Goal: Task Accomplishment & Management: Use online tool/utility

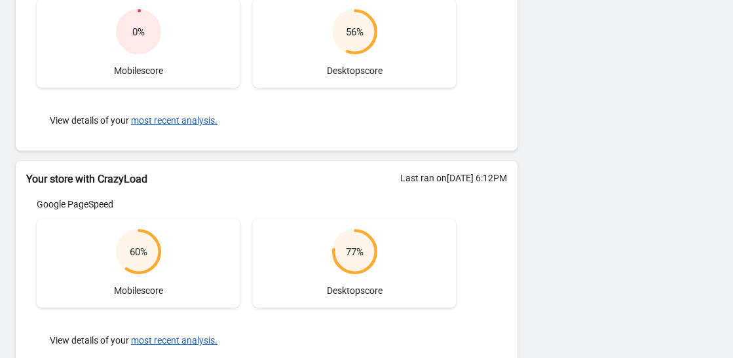
scroll to position [341, 0]
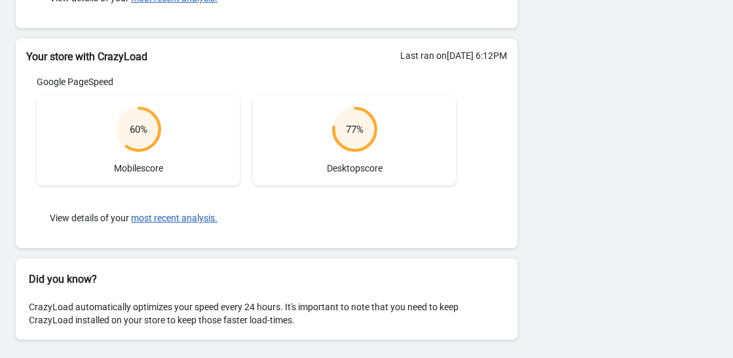
click at [101, 58] on h2 "Your store with CrazyLoad" at bounding box center [266, 57] width 481 height 16
drag, startPoint x: 101, startPoint y: 58, endPoint x: 134, endPoint y: 54, distance: 32.9
click at [134, 54] on h2 "Your store with CrazyLoad" at bounding box center [266, 57] width 481 height 16
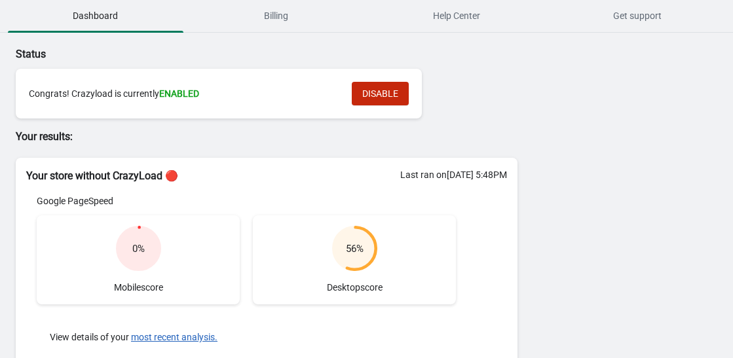
scroll to position [0, 0]
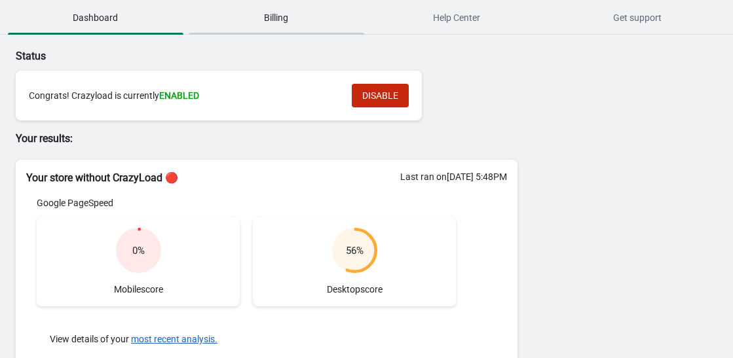
click at [279, 25] on span "Billing" at bounding box center [277, 18] width 176 height 24
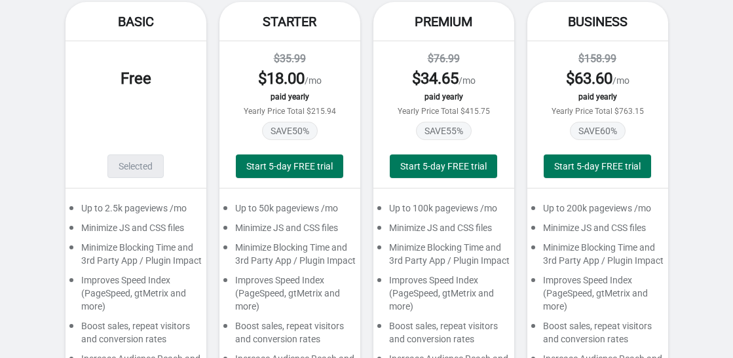
scroll to position [157, 0]
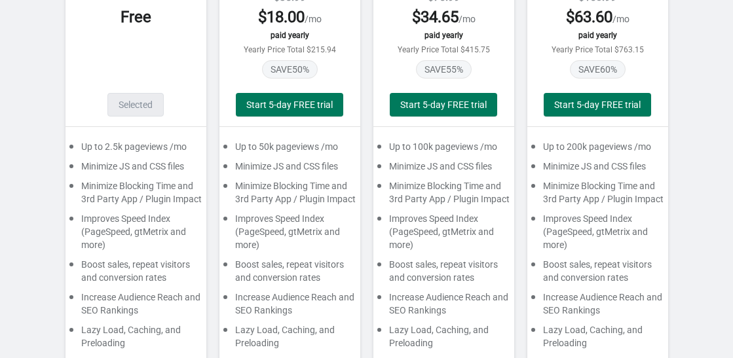
click at [296, 195] on div "Minimize Blocking Time and 3rd Party App / Plugin Impact" at bounding box center [289, 196] width 141 height 33
click at [307, 216] on div "Improves Speed Index (PageSpeed, gtMetrix and more)" at bounding box center [289, 235] width 141 height 46
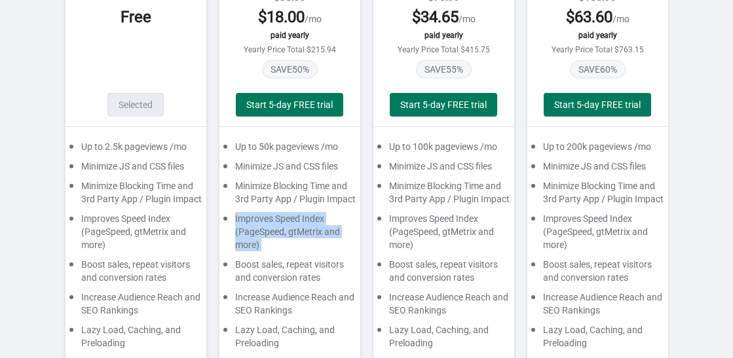
click at [307, 216] on div "Improves Speed Index (PageSpeed, gtMetrix and more)" at bounding box center [289, 235] width 141 height 46
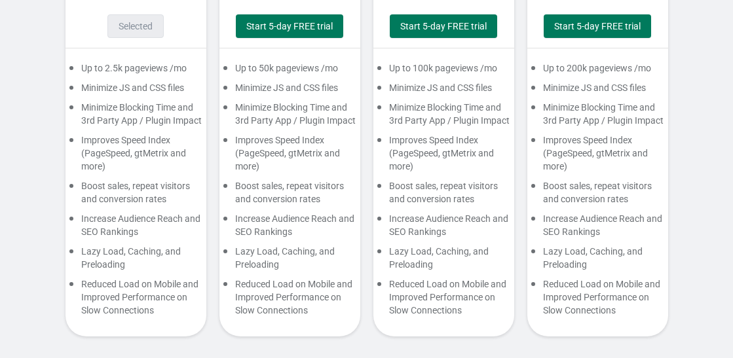
click at [294, 253] on div "Lazy Load, Caching, and Preloading" at bounding box center [289, 261] width 141 height 33
click at [295, 285] on div "Reduced Load on Mobile and Improved Performance on Slow Connections" at bounding box center [289, 301] width 141 height 46
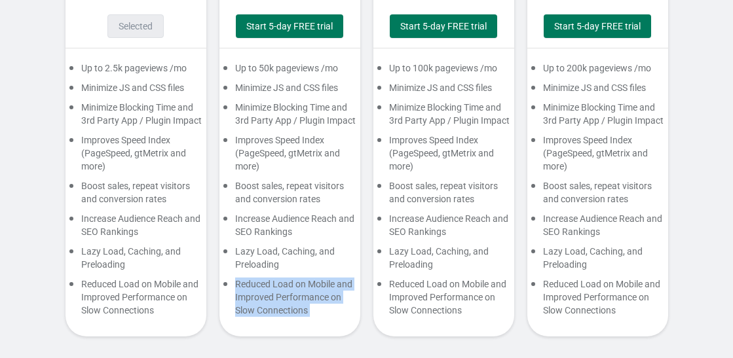
click at [295, 285] on div "Reduced Load on Mobile and Improved Performance on Slow Connections" at bounding box center [289, 301] width 141 height 46
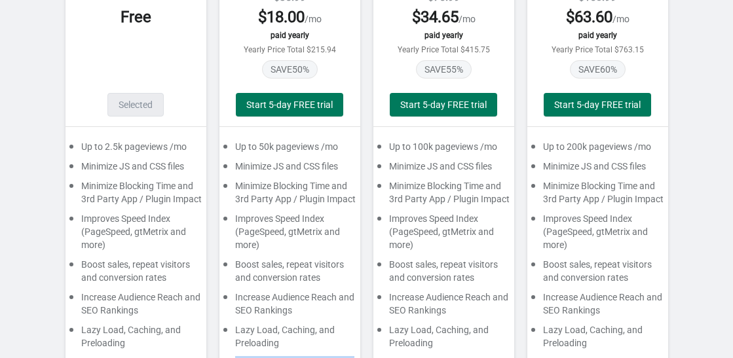
scroll to position [79, 0]
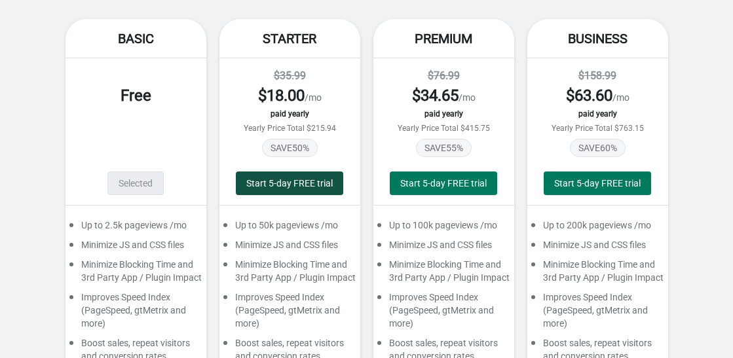
click at [306, 178] on button "Start 5-day FREE trial" at bounding box center [289, 184] width 107 height 24
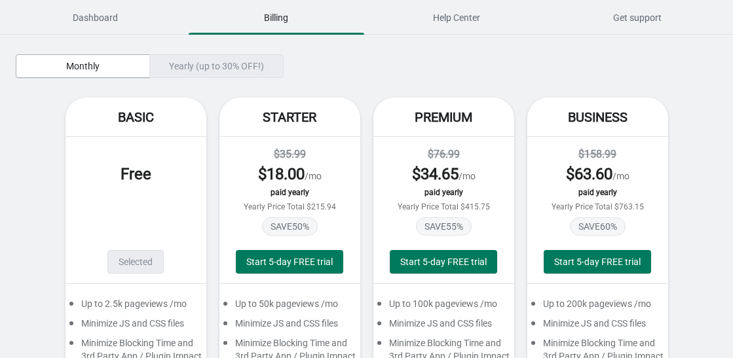
click at [174, 62] on div "Yearly (up to 30% OFF!)" at bounding box center [216, 66] width 134 height 24
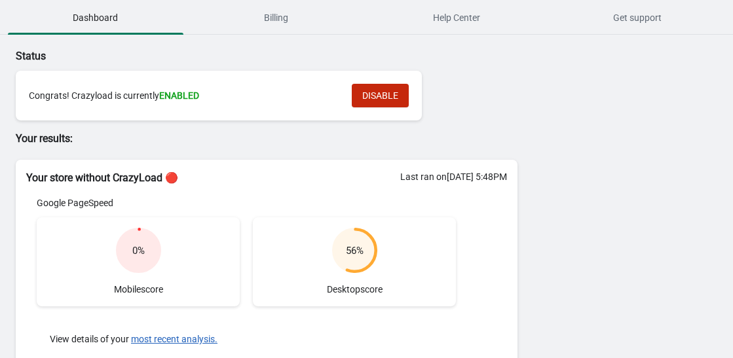
click at [58, 96] on div "Congrats! Crazyload is currently ENABLED" at bounding box center [184, 95] width 310 height 13
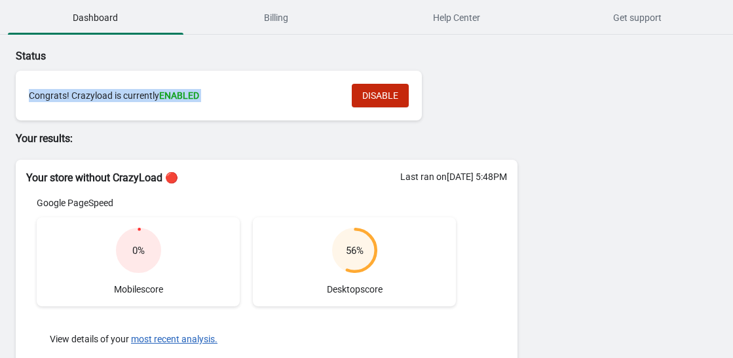
drag, startPoint x: 58, startPoint y: 96, endPoint x: 147, endPoint y: 107, distance: 90.4
click at [147, 107] on div "Congrats! Crazyload is currently ENABLED DISABLE" at bounding box center [219, 96] width 380 height 24
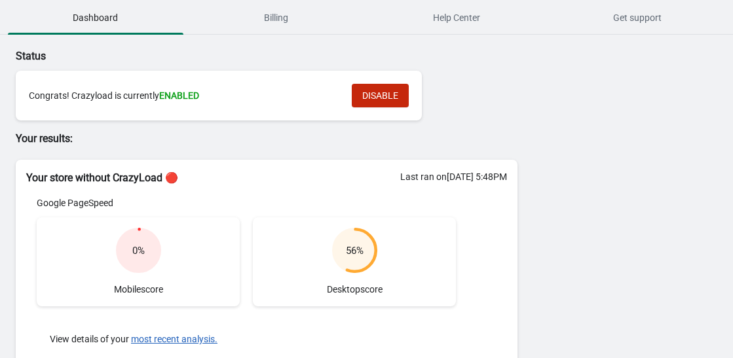
click at [129, 250] on circle at bounding box center [138, 250] width 42 height 42
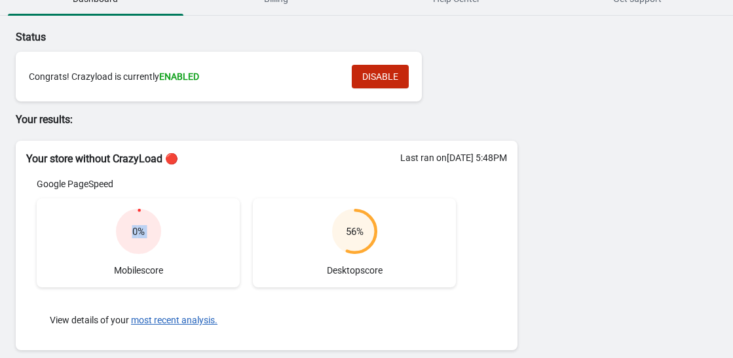
scroll to position [79, 0]
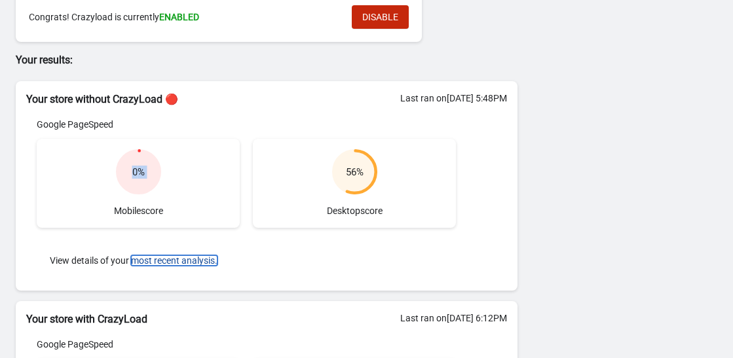
click at [196, 261] on button "most recent analysis." at bounding box center [174, 261] width 86 height 10
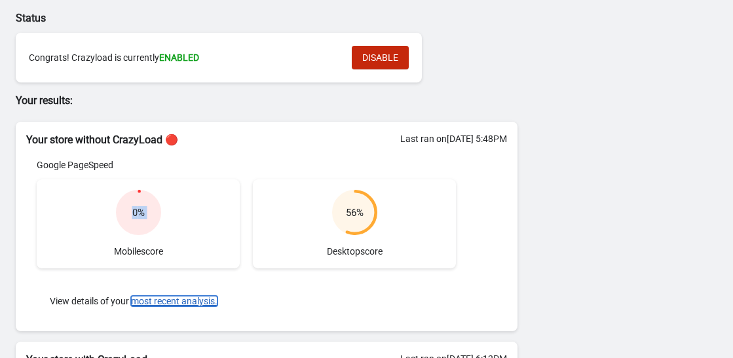
scroll to position [0, 0]
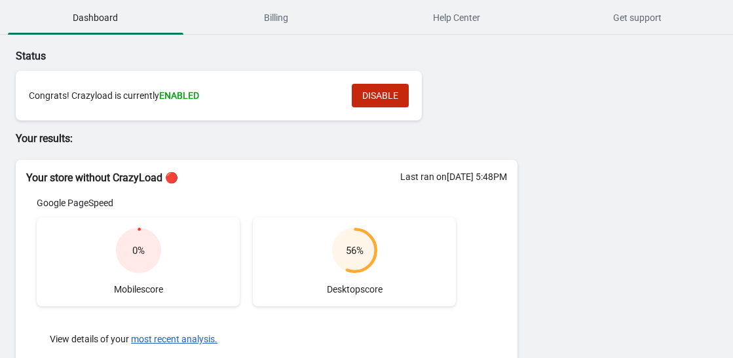
click at [415, 177] on div "Last ran on [DATE] 5:48PM" at bounding box center [453, 176] width 107 height 13
drag, startPoint x: 415, startPoint y: 177, endPoint x: 466, endPoint y: 175, distance: 51.1
click at [466, 175] on div "Last ran on [DATE] 5:48PM" at bounding box center [453, 176] width 107 height 13
click at [425, 179] on div "Last ran on [DATE] 5:48PM" at bounding box center [453, 176] width 107 height 13
drag, startPoint x: 425, startPoint y: 179, endPoint x: 449, endPoint y: 174, distance: 25.3
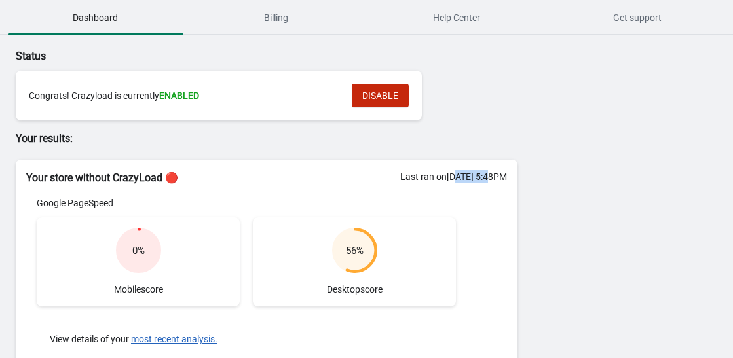
click at [449, 174] on div "Last ran on [DATE] 5:48PM" at bounding box center [453, 176] width 107 height 13
click at [428, 181] on div "Last ran on [DATE] 5:48PM" at bounding box center [453, 176] width 107 height 13
click at [426, 180] on div "Last ran on [DATE] 5:48PM" at bounding box center [453, 176] width 107 height 13
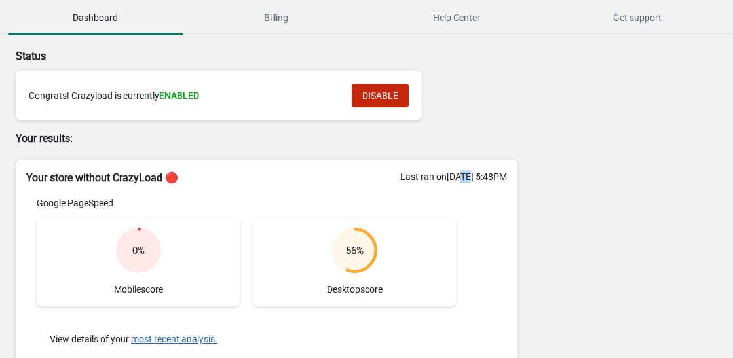
click at [426, 180] on div "Last ran on [DATE] 5:48PM" at bounding box center [453, 176] width 107 height 13
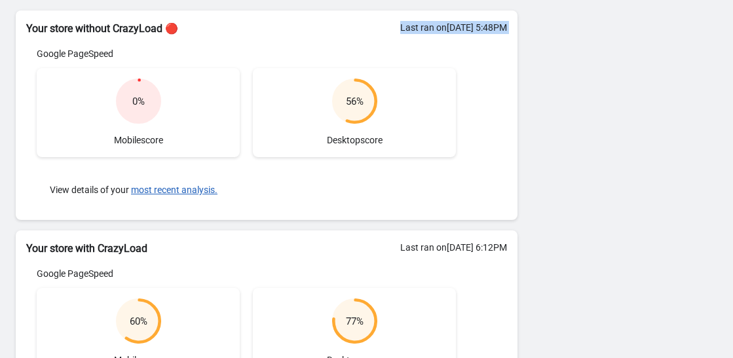
scroll to position [157, 0]
